Goal: Task Accomplishment & Management: Manage account settings

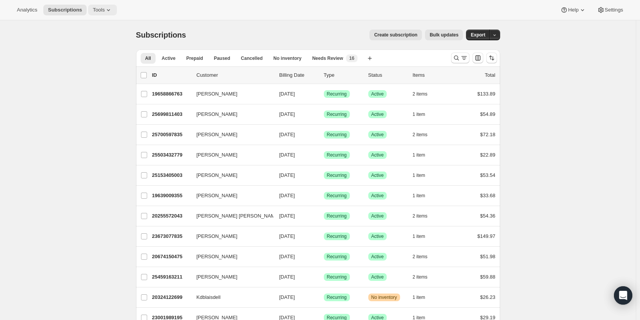
click at [96, 6] on button "Tools" at bounding box center [102, 10] width 29 height 11
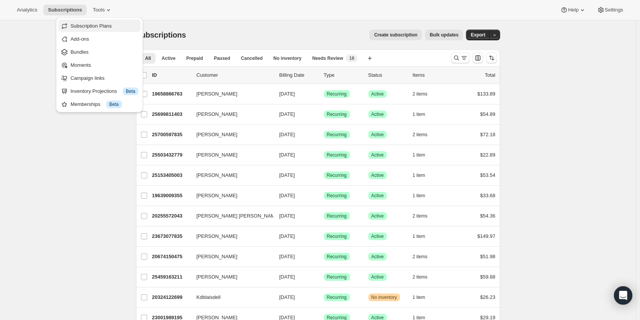
click at [95, 28] on span "Subscription Plans" at bounding box center [91, 26] width 41 height 6
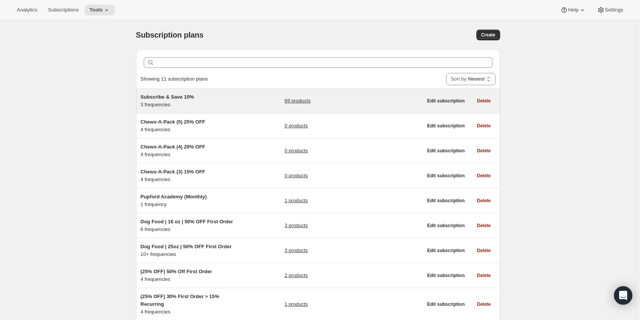
click at [190, 96] on span "Subscribe & Save 10%" at bounding box center [167, 97] width 53 height 6
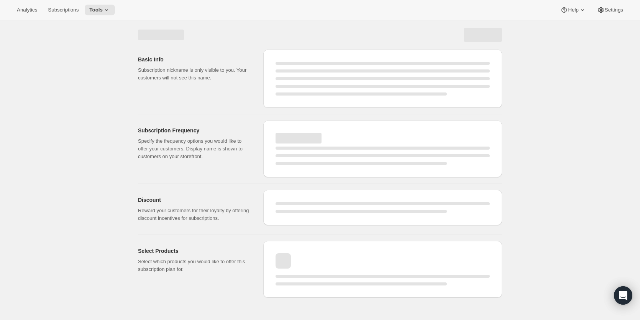
select select "WEEK"
select select "MONTH"
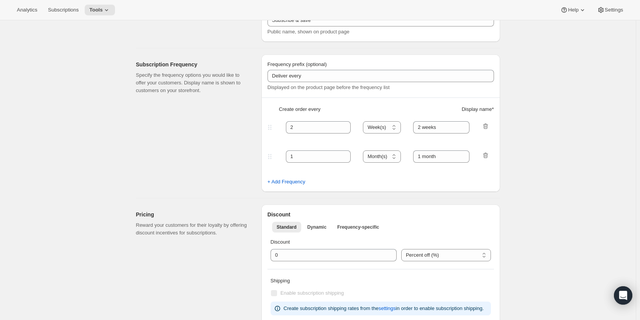
type input "Subscribe & Save 10%"
type input "Subscribe & Save"
type input "10"
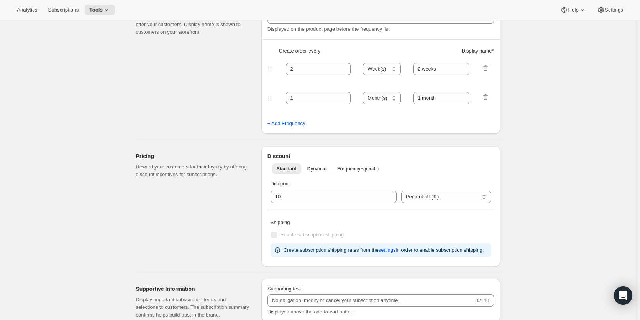
select select "MONTH"
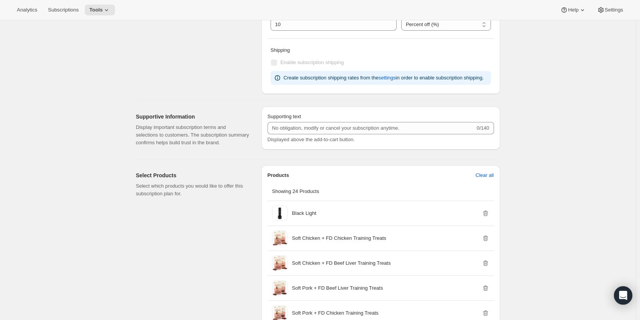
scroll to position [383, 0]
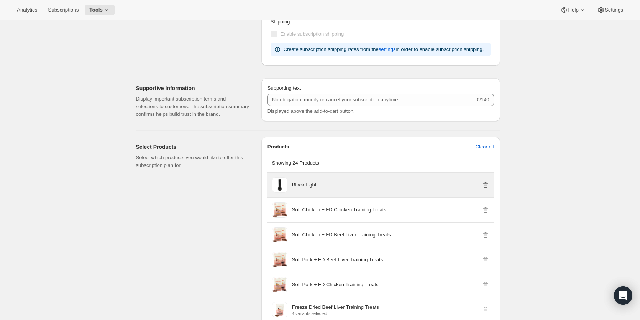
click at [487, 183] on icon "button" at bounding box center [486, 185] width 8 height 8
